Goal: Information Seeking & Learning: Find specific fact

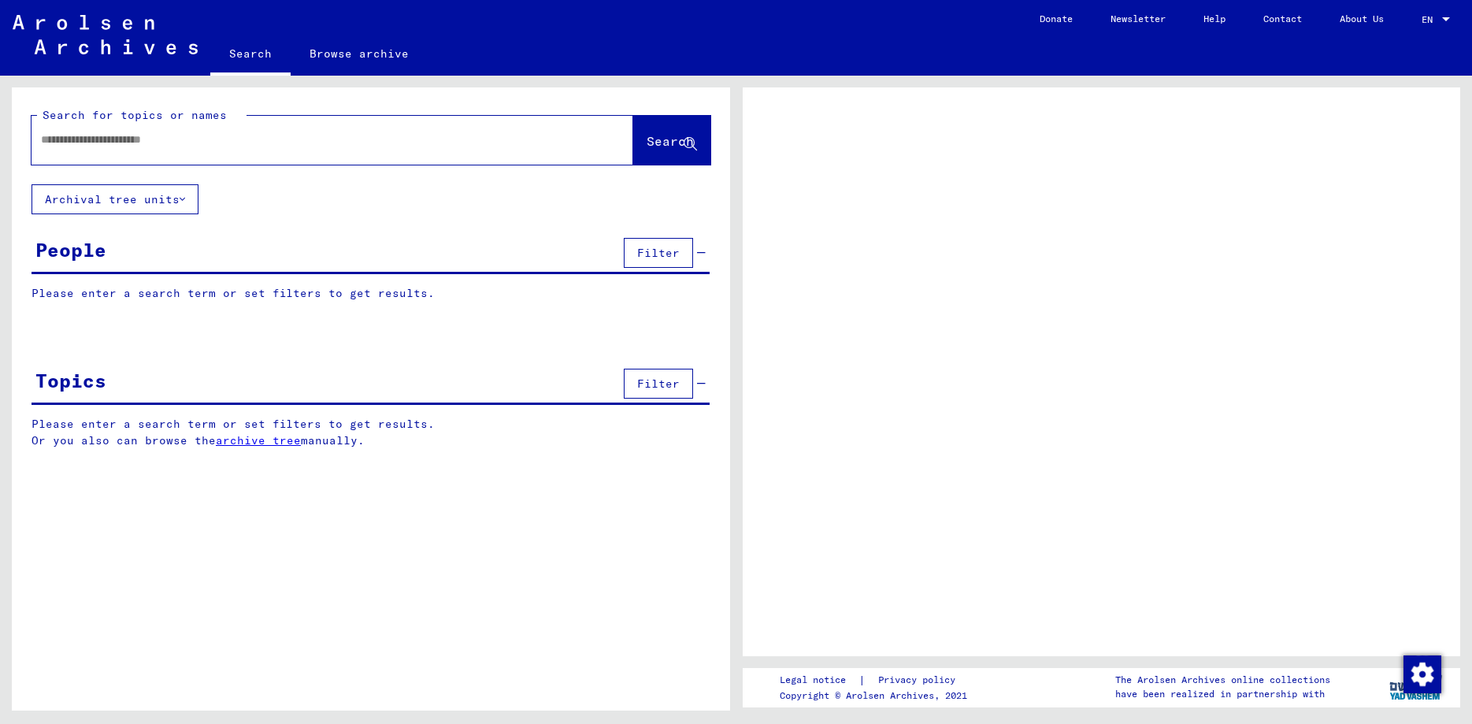
click at [1447, 20] on div at bounding box center [1446, 19] width 8 height 4
click at [254, 147] on input "text" at bounding box center [318, 140] width 555 height 17
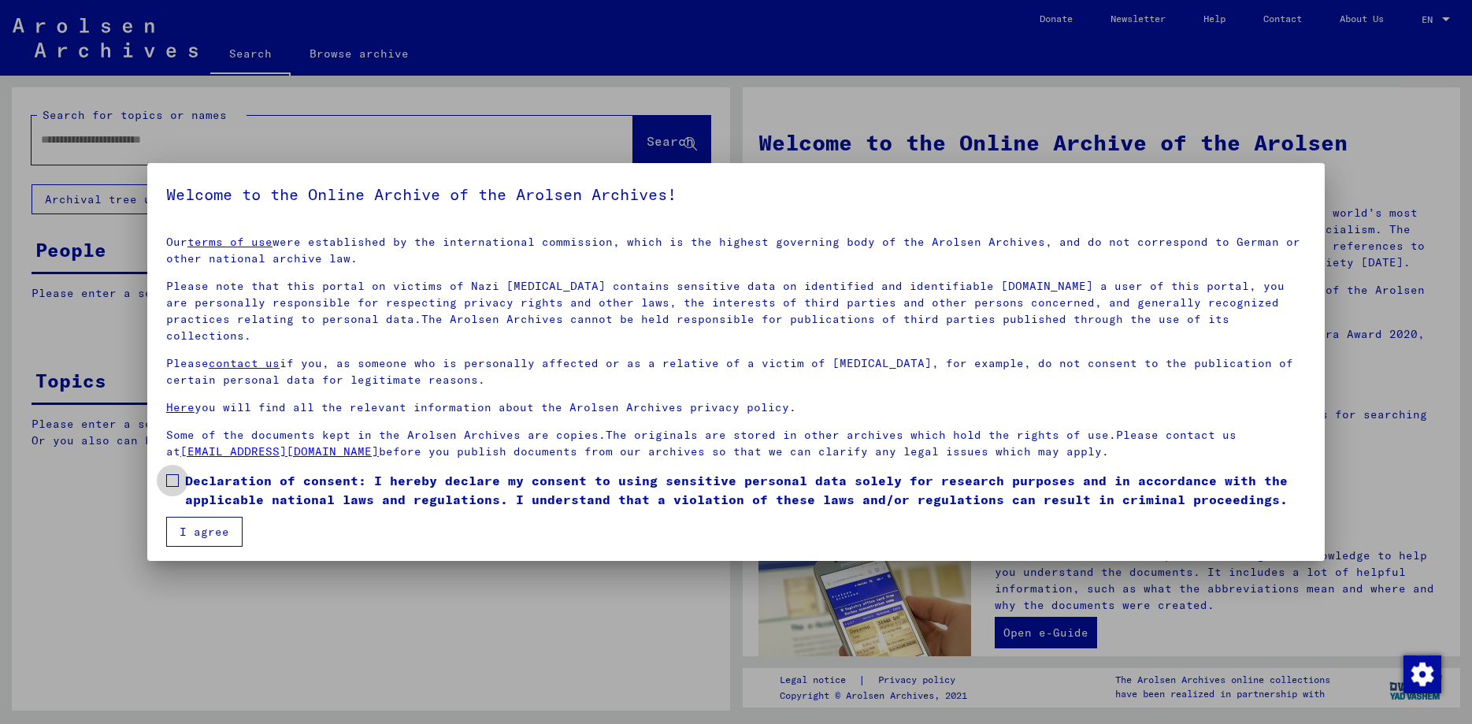
click at [181, 471] on label "Declaration of consent: I hereby declare my consent to using sensitive personal…" at bounding box center [736, 490] width 1140 height 38
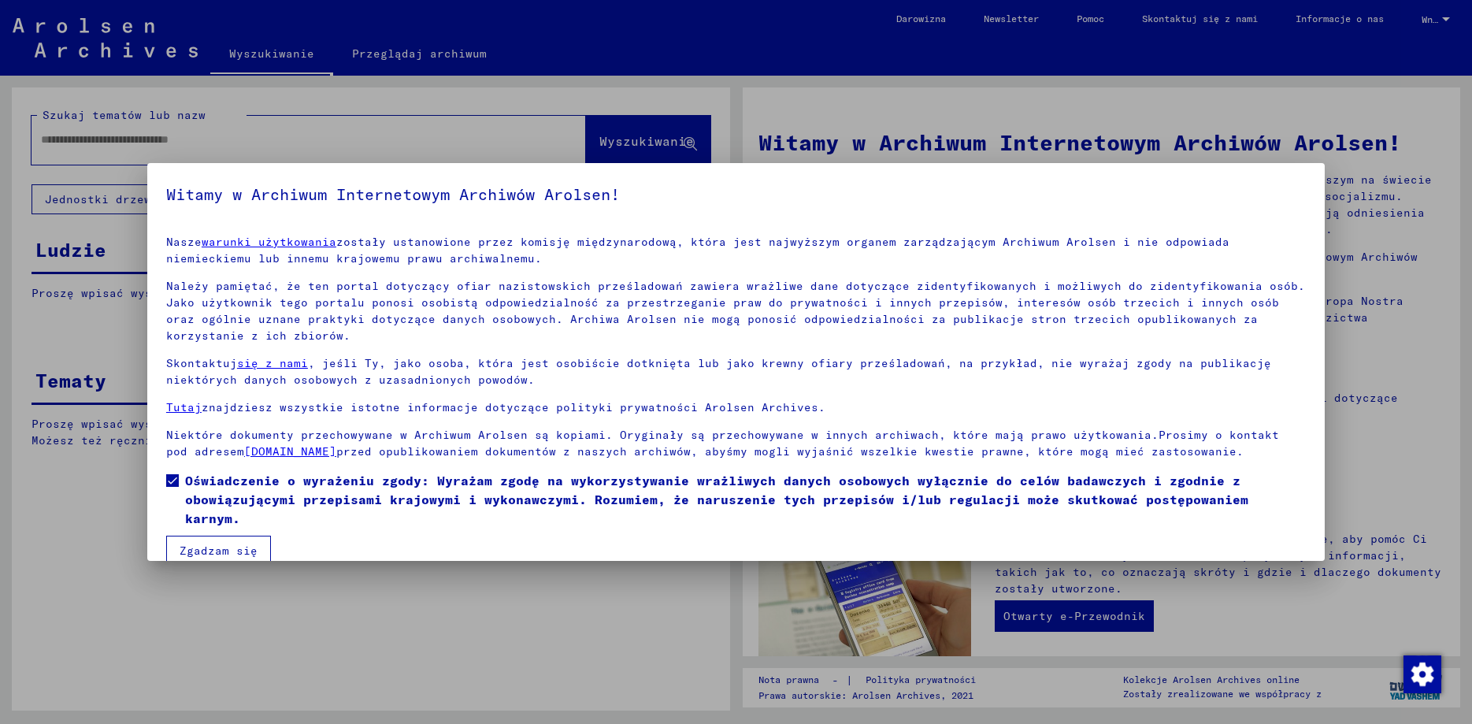
scroll to position [21, 0]
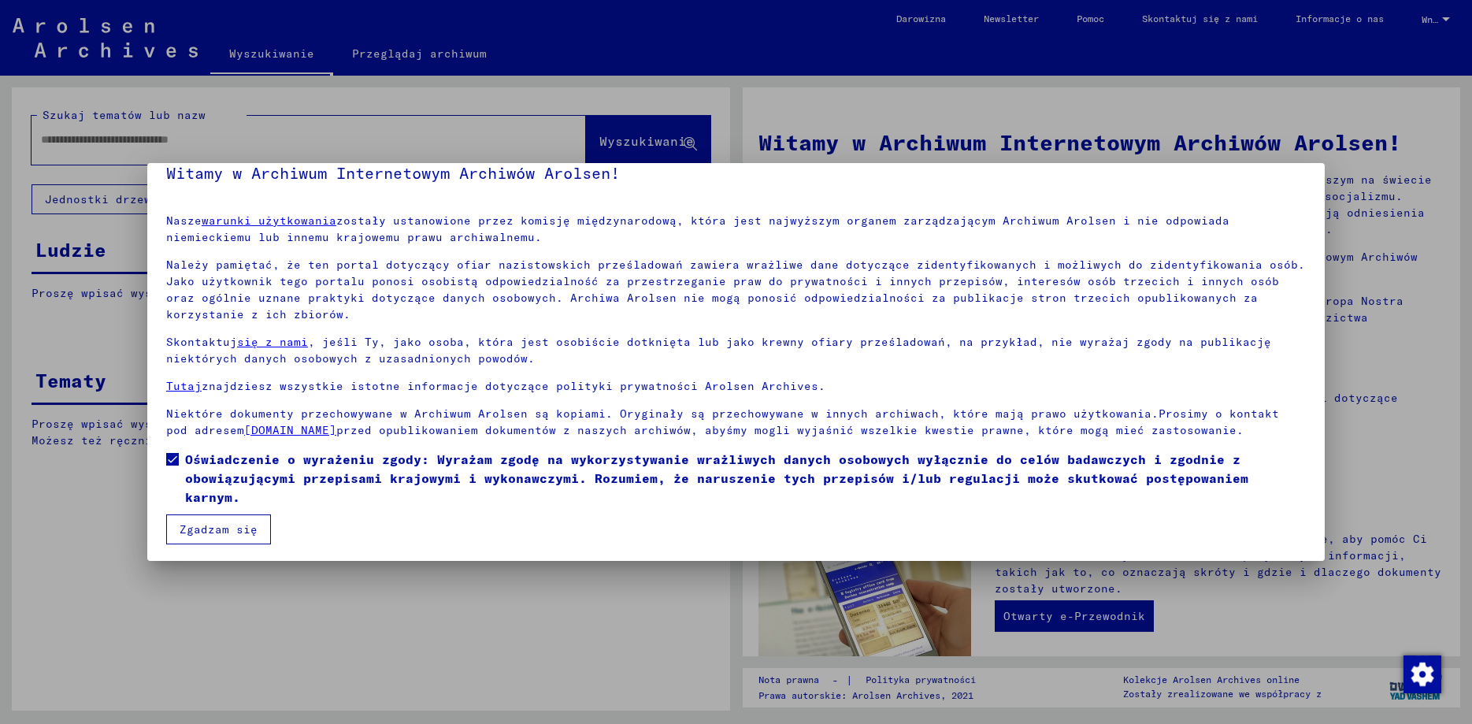
click at [228, 532] on button "Zgadzam się" at bounding box center [218, 529] width 105 height 30
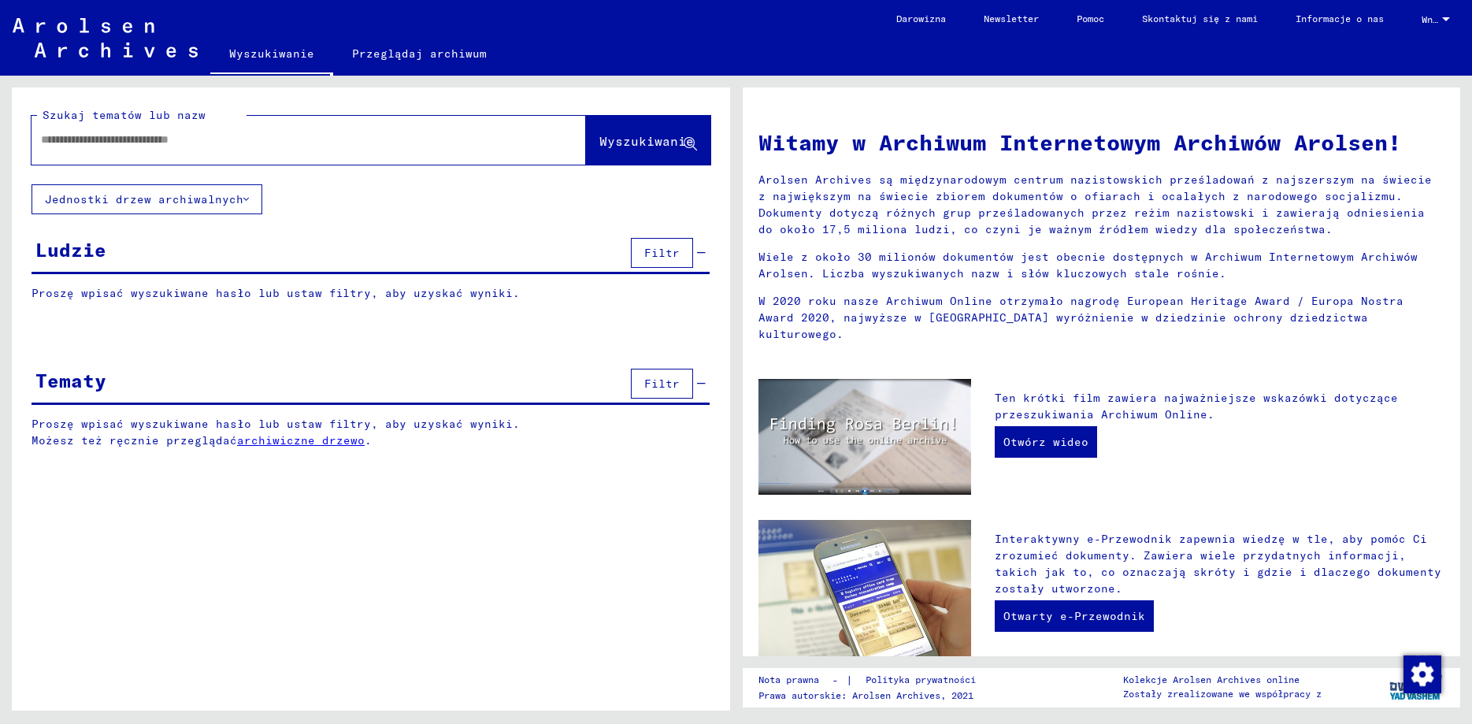
click at [145, 143] on input "text" at bounding box center [290, 140] width 498 height 17
type input "**********"
click at [631, 141] on span "Wyszukiwanie" at bounding box center [646, 141] width 95 height 16
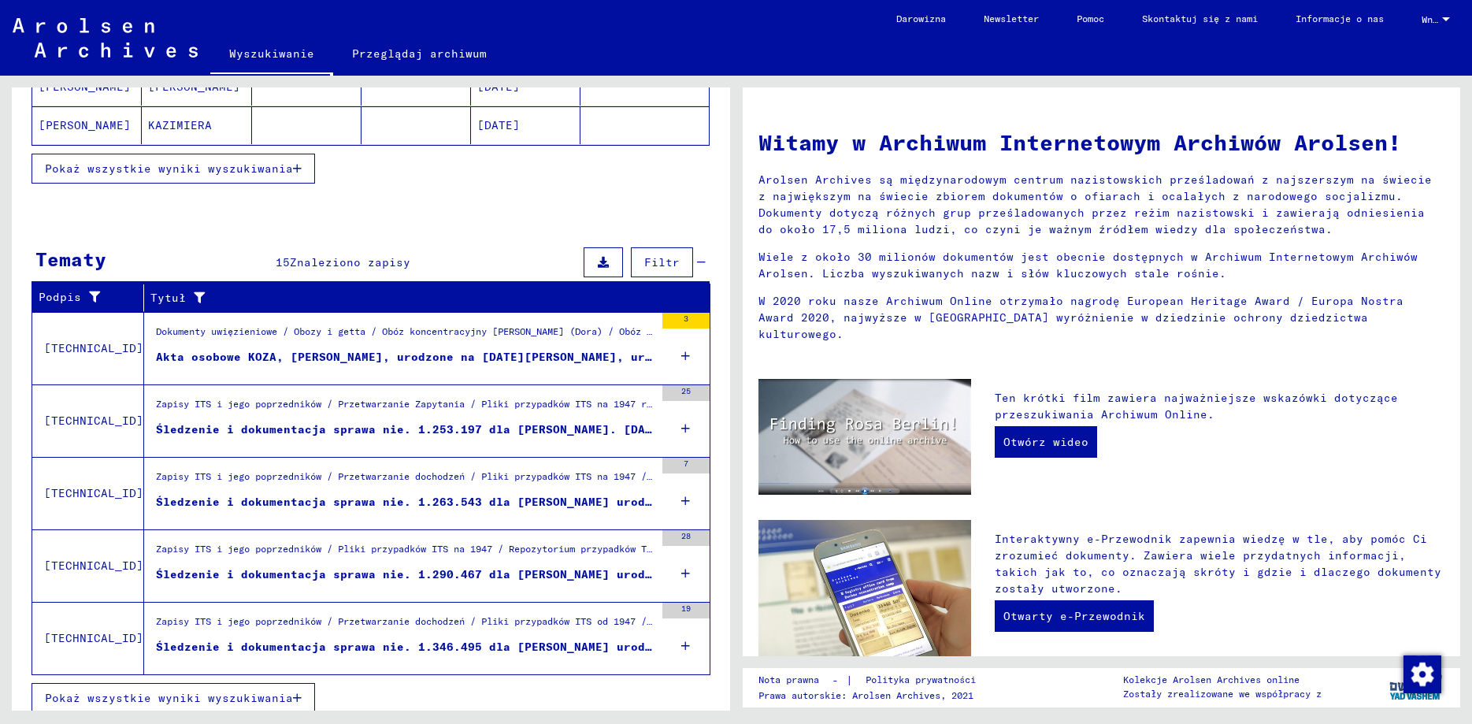
scroll to position [378, 0]
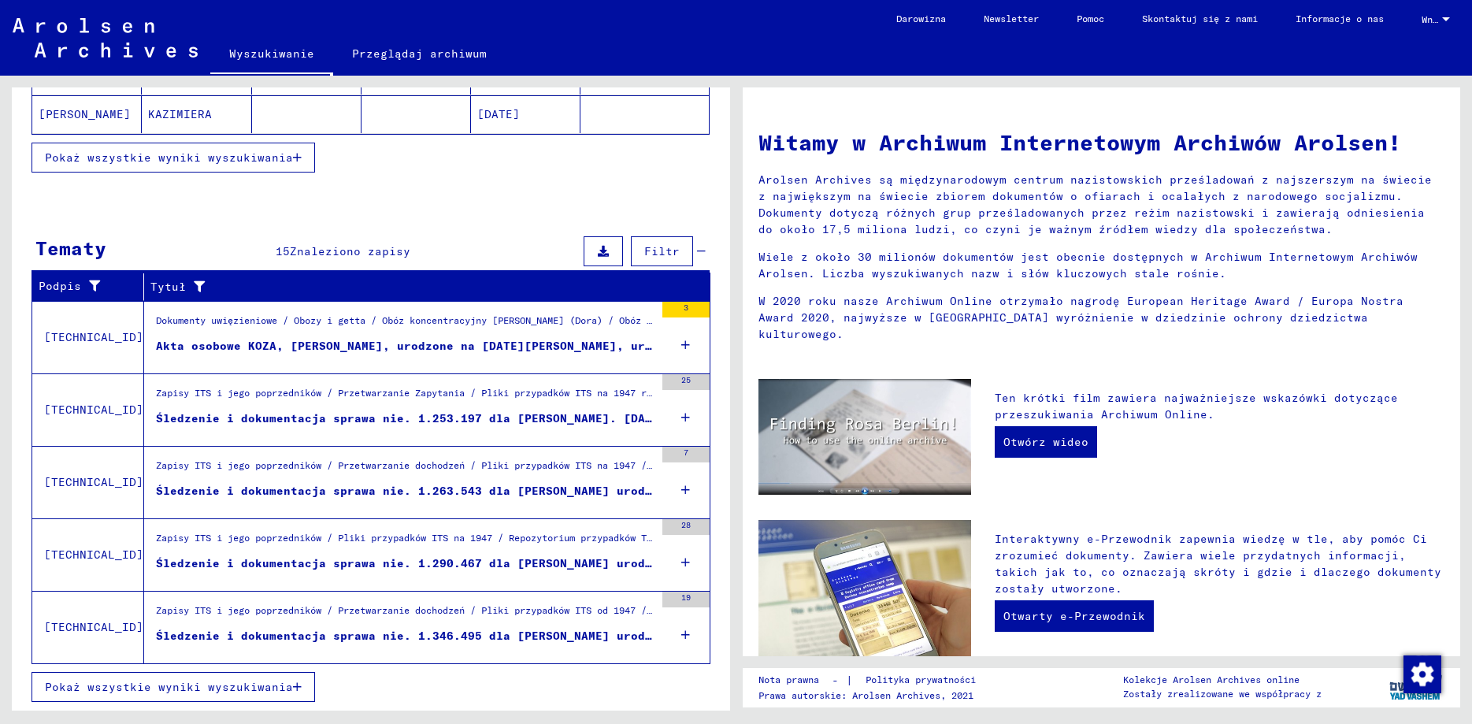
click at [291, 688] on span "Pokaż wszystkie wyniki wyszukiwania" at bounding box center [169, 687] width 248 height 14
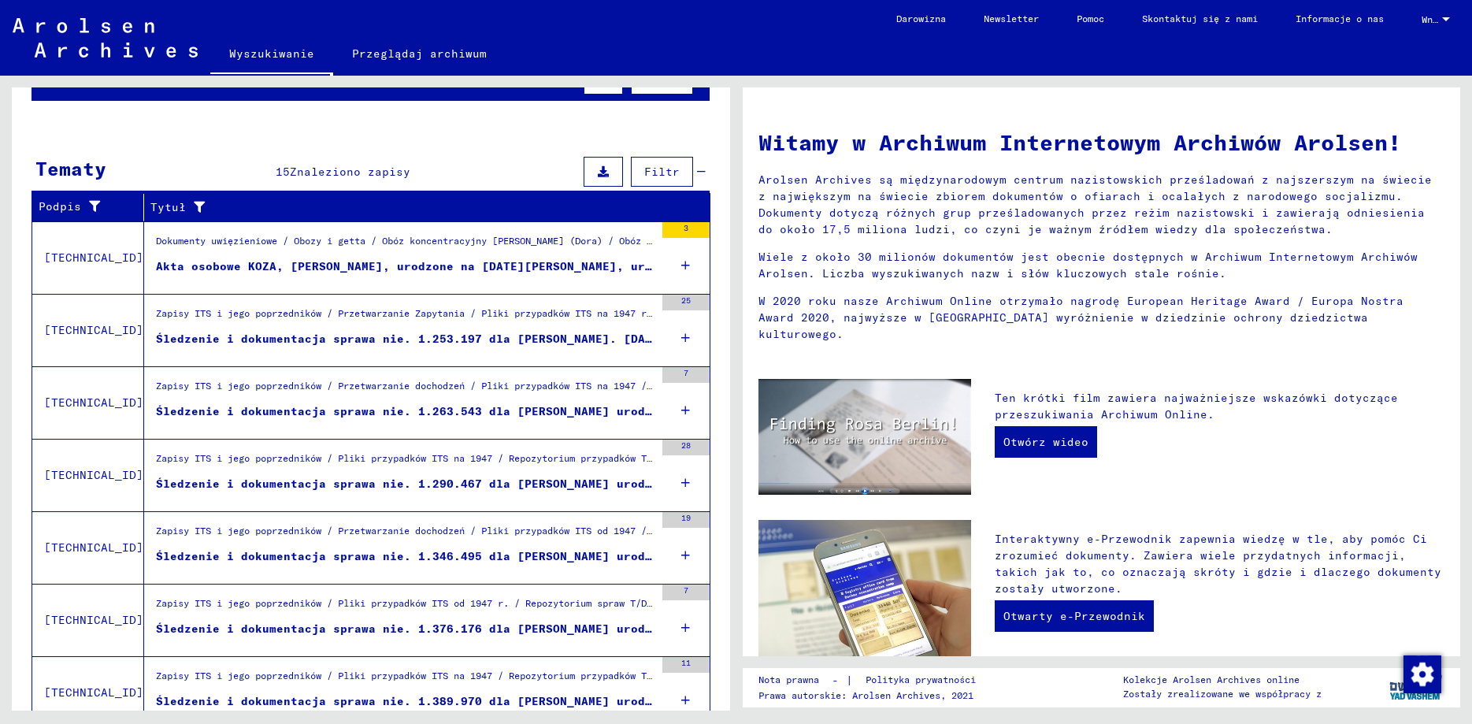
scroll to position [170, 0]
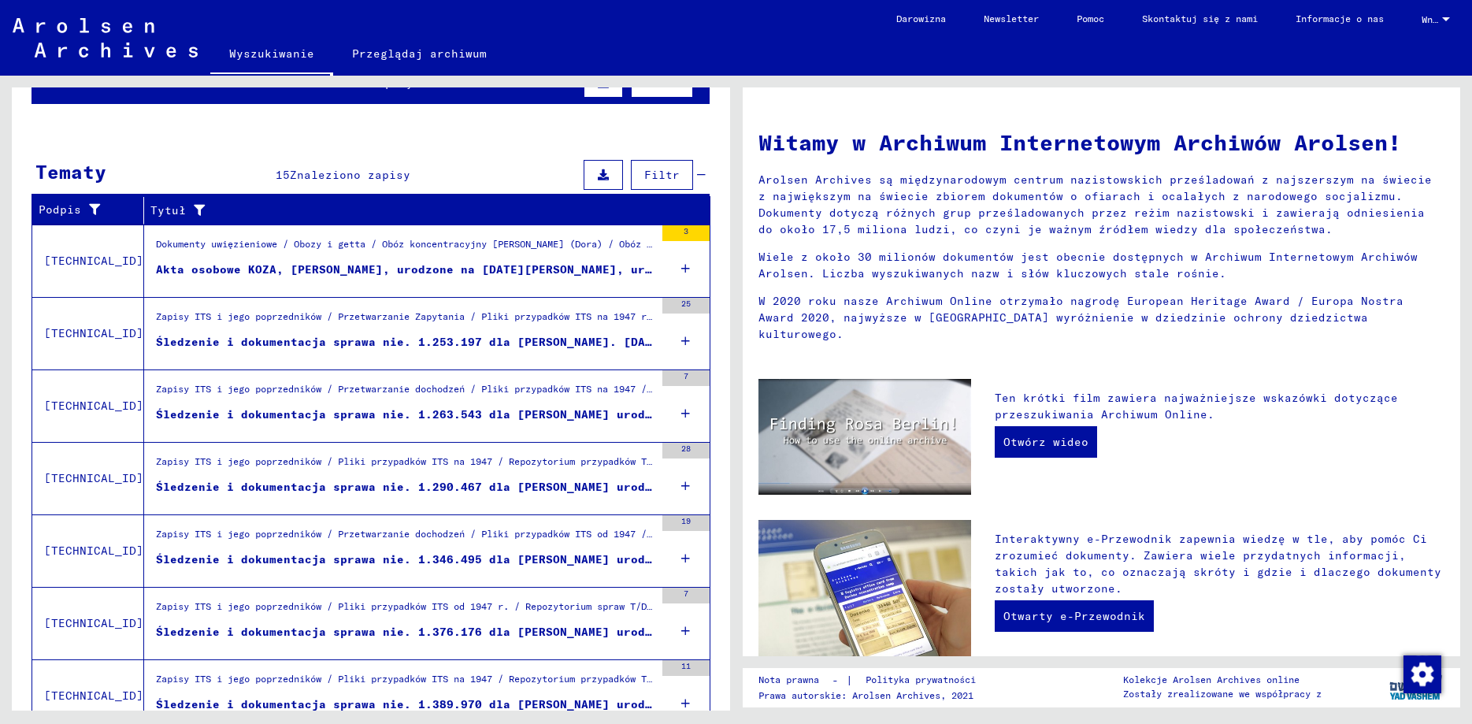
click at [692, 410] on div "7" at bounding box center [686, 405] width 47 height 71
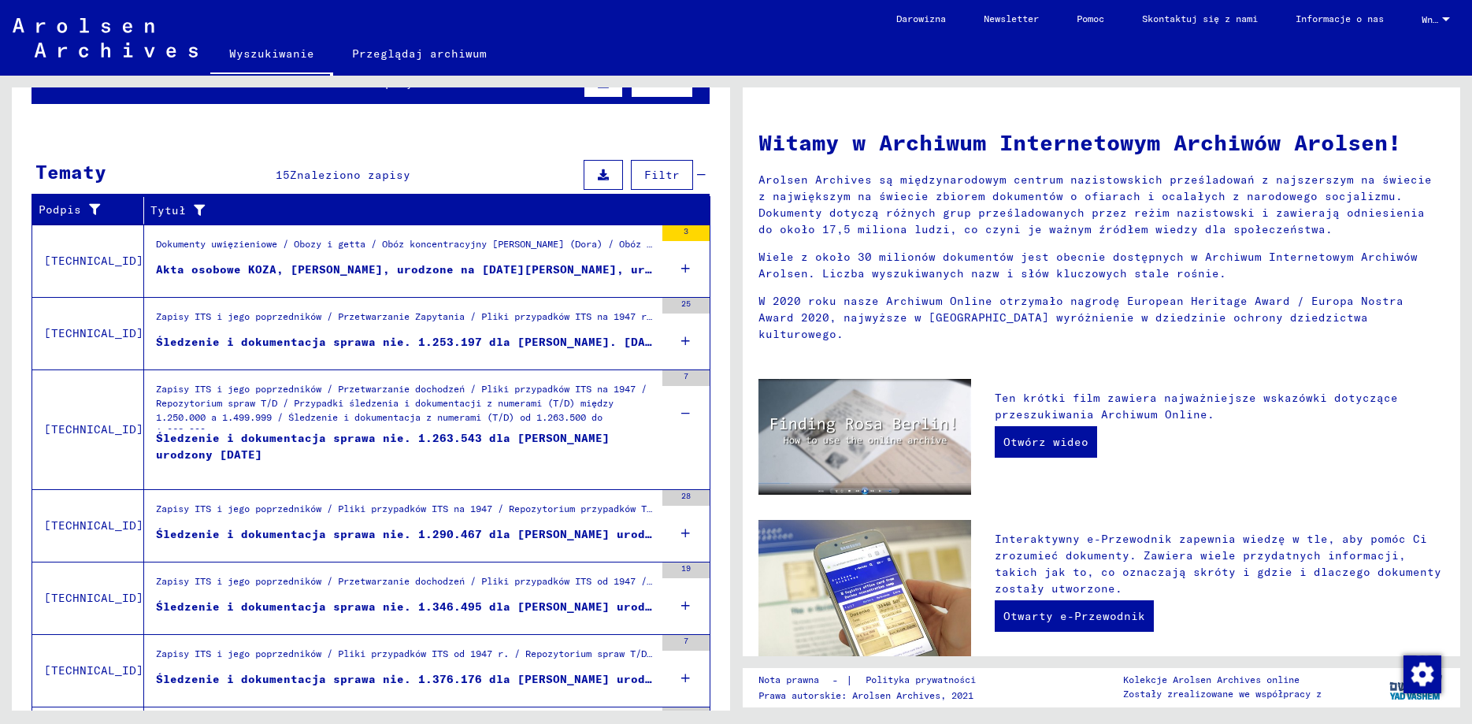
click at [681, 342] on mat-table "[PERSON_NAME] nazwisko [PERSON_NAME] i nazwisko [PERSON_NAME] i nazwisko dziewc…" at bounding box center [371, 223] width 678 height 239
click at [684, 333] on mat-cell at bounding box center [645, 322] width 128 height 38
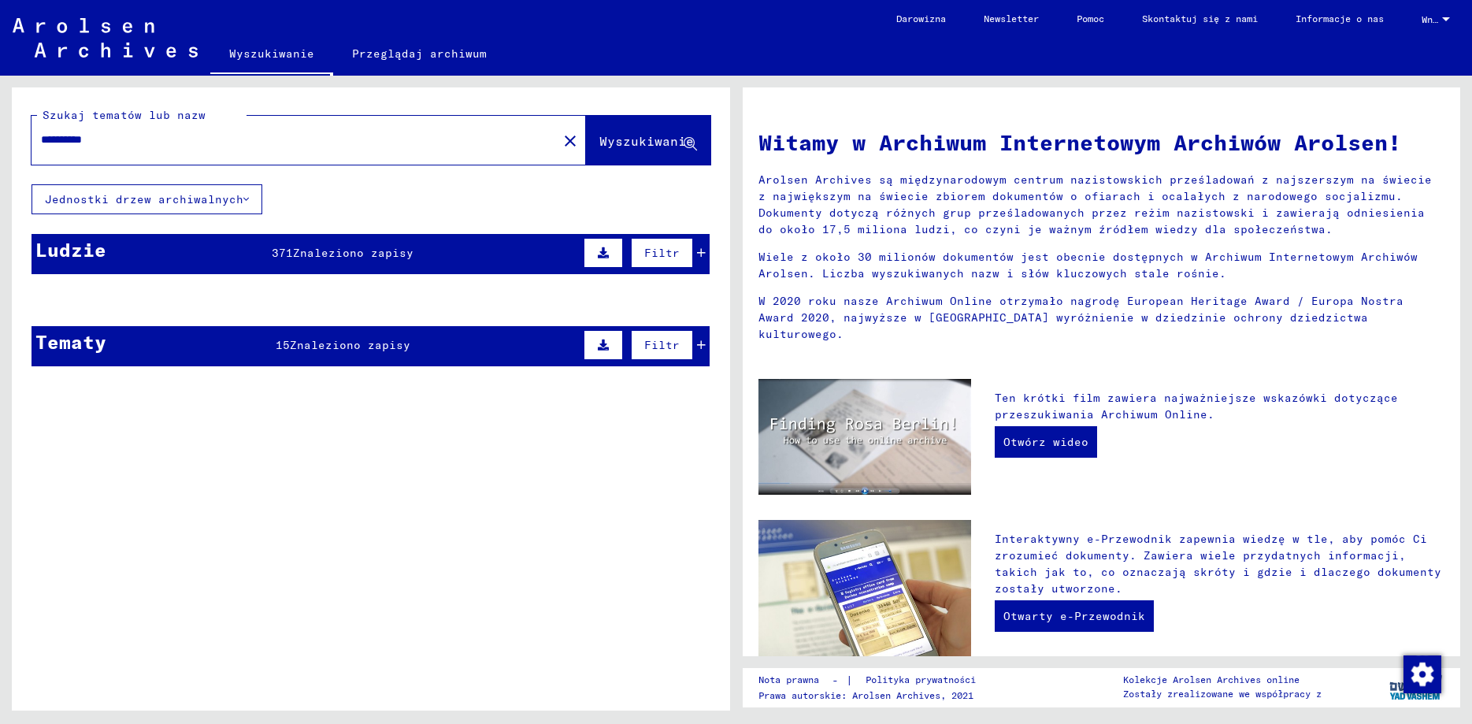
click at [625, 147] on span "Wyszukiwanie" at bounding box center [646, 141] width 95 height 16
click at [425, 345] on mat-cell at bounding box center [416, 338] width 109 height 38
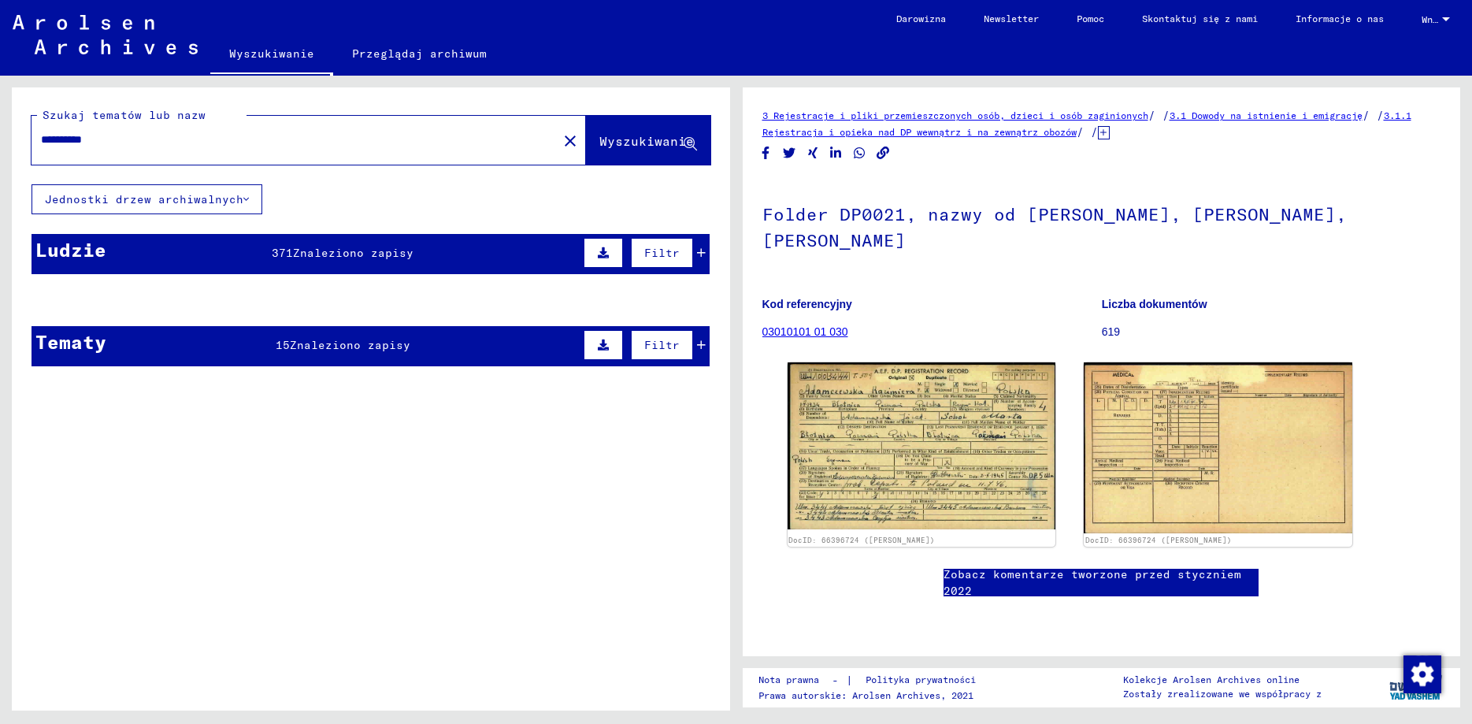
click at [700, 347] on mat-cell at bounding box center [645, 338] width 128 height 39
click at [358, 133] on input "**********" at bounding box center [294, 140] width 507 height 17
